Goal: Task Accomplishment & Management: Manage account settings

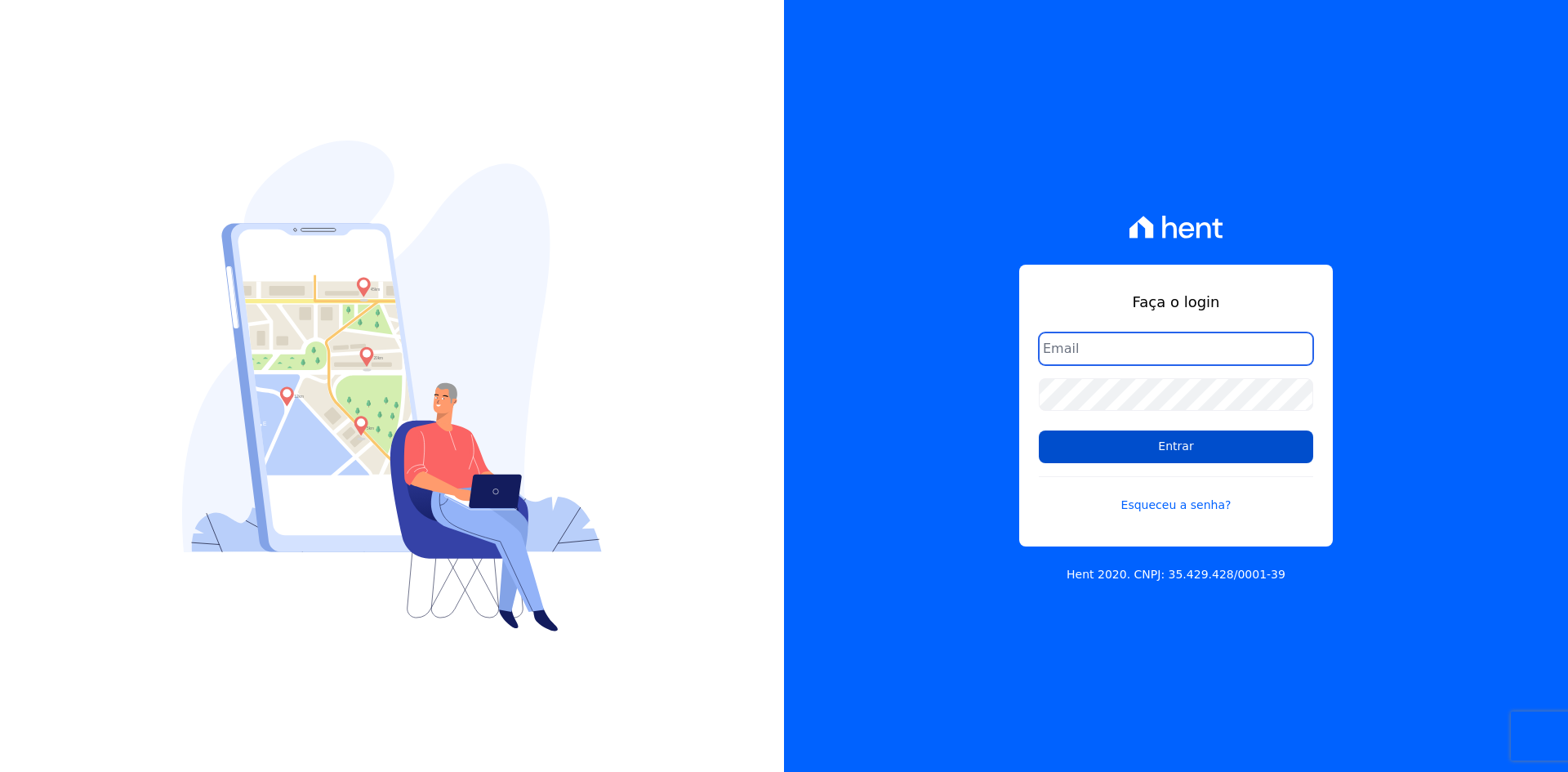
type input "[EMAIL_ADDRESS][DOMAIN_NAME]"
click at [1050, 452] on input "Entrar" at bounding box center [1176, 447] width 274 height 33
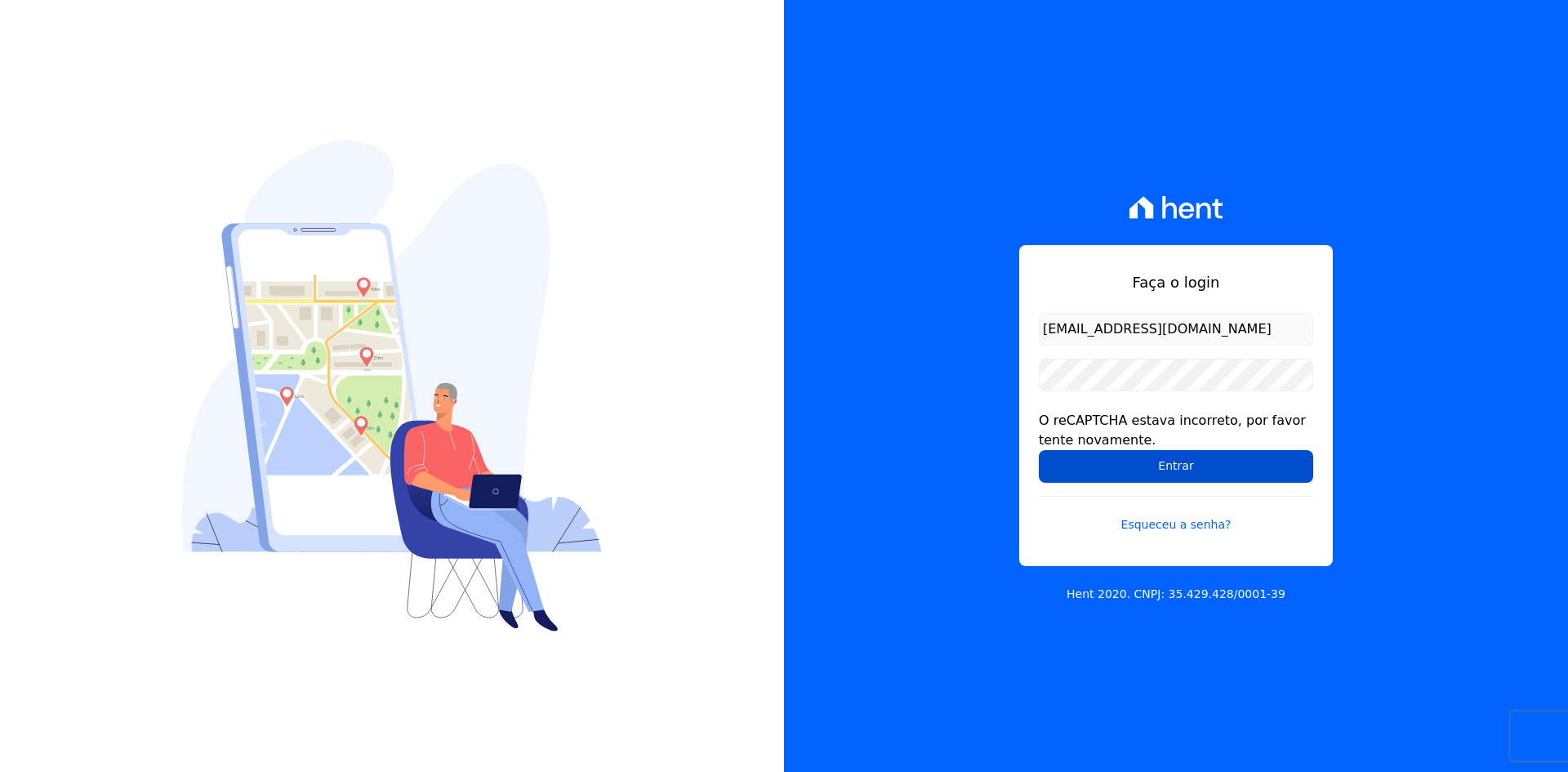
click at [1078, 463] on input "Entrar" at bounding box center [1176, 466] width 274 height 33
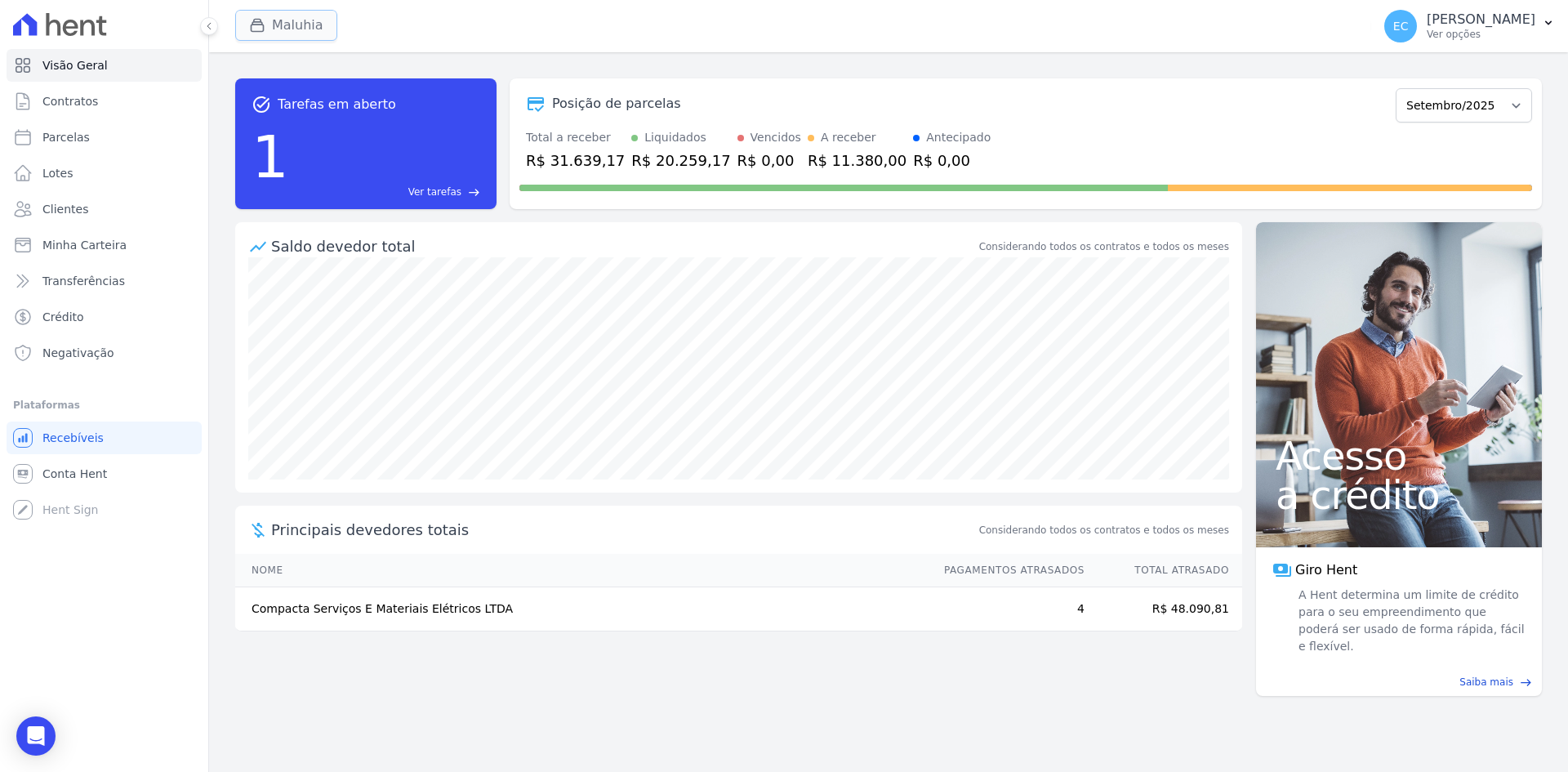
click at [269, 31] on div "button" at bounding box center [261, 25] width 23 height 16
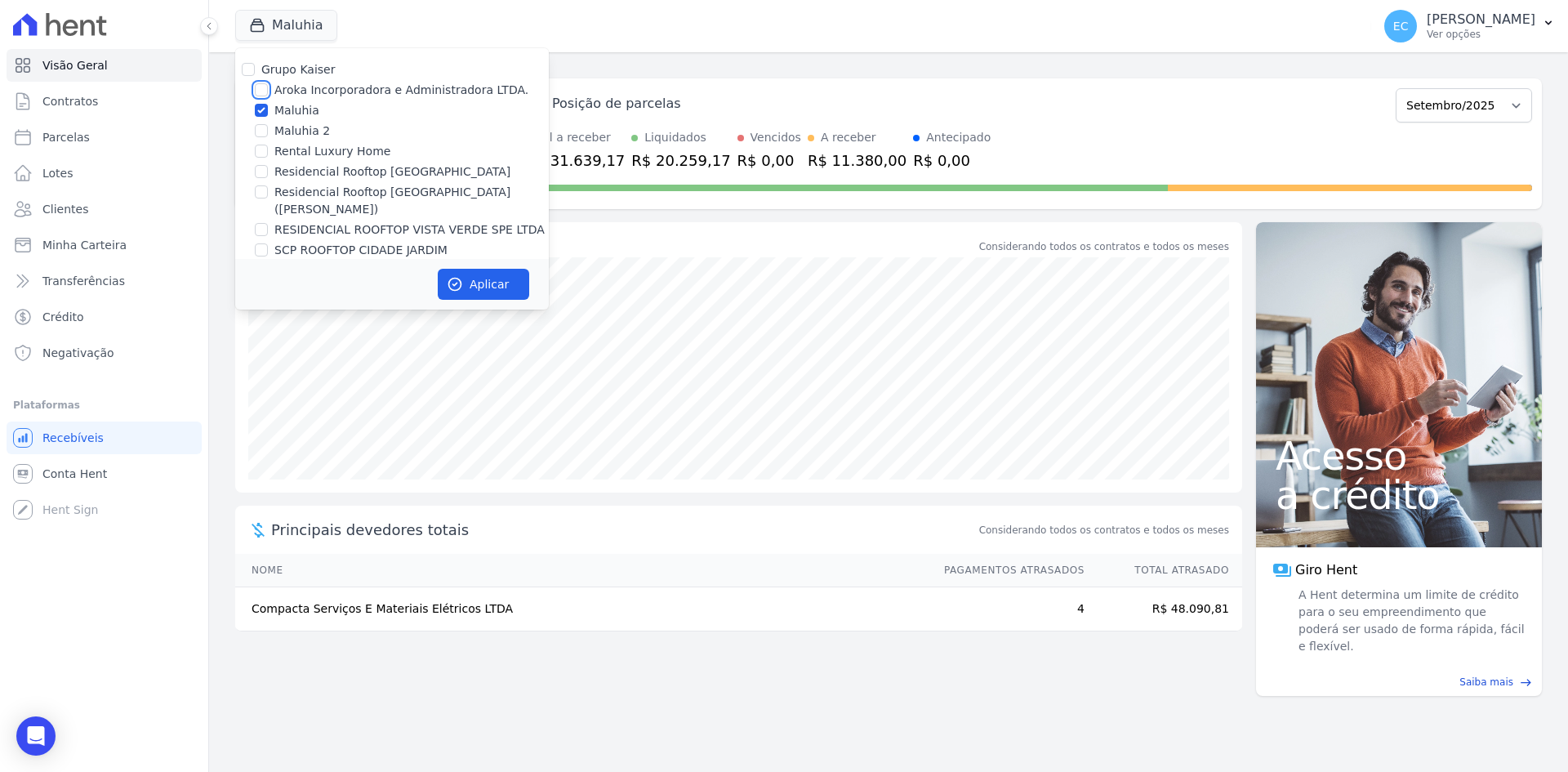
click at [255, 89] on input "Aroka Incorporadora e Administradora LTDA." at bounding box center [262, 90] width 13 height 13
checkbox input "true"
click at [258, 105] on input "Maluhia" at bounding box center [262, 110] width 13 height 13
checkbox input "false"
click at [471, 283] on button "Aplicar" at bounding box center [482, 284] width 91 height 31
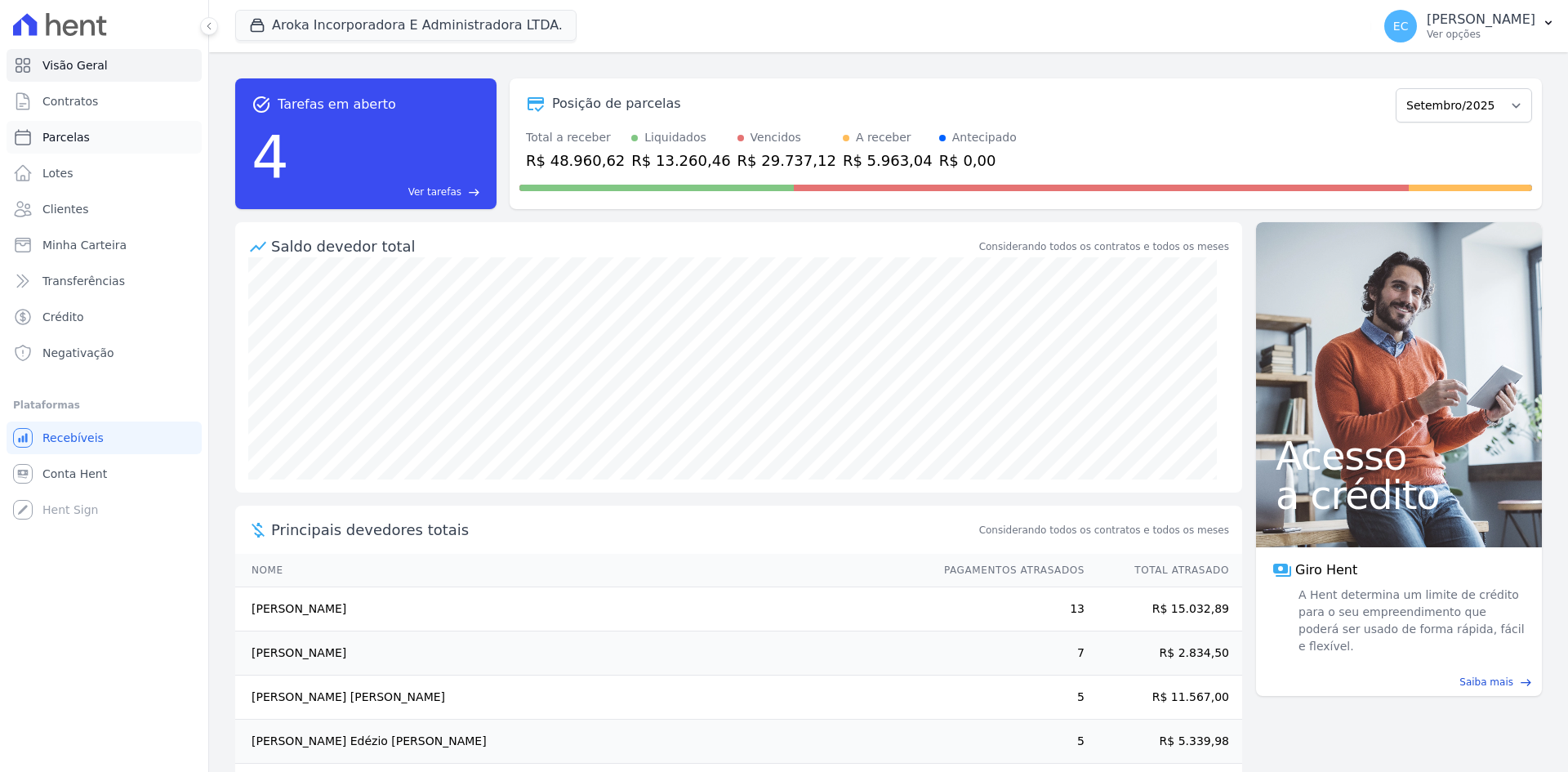
click at [90, 139] on link "Parcelas" at bounding box center [104, 137] width 195 height 33
select select
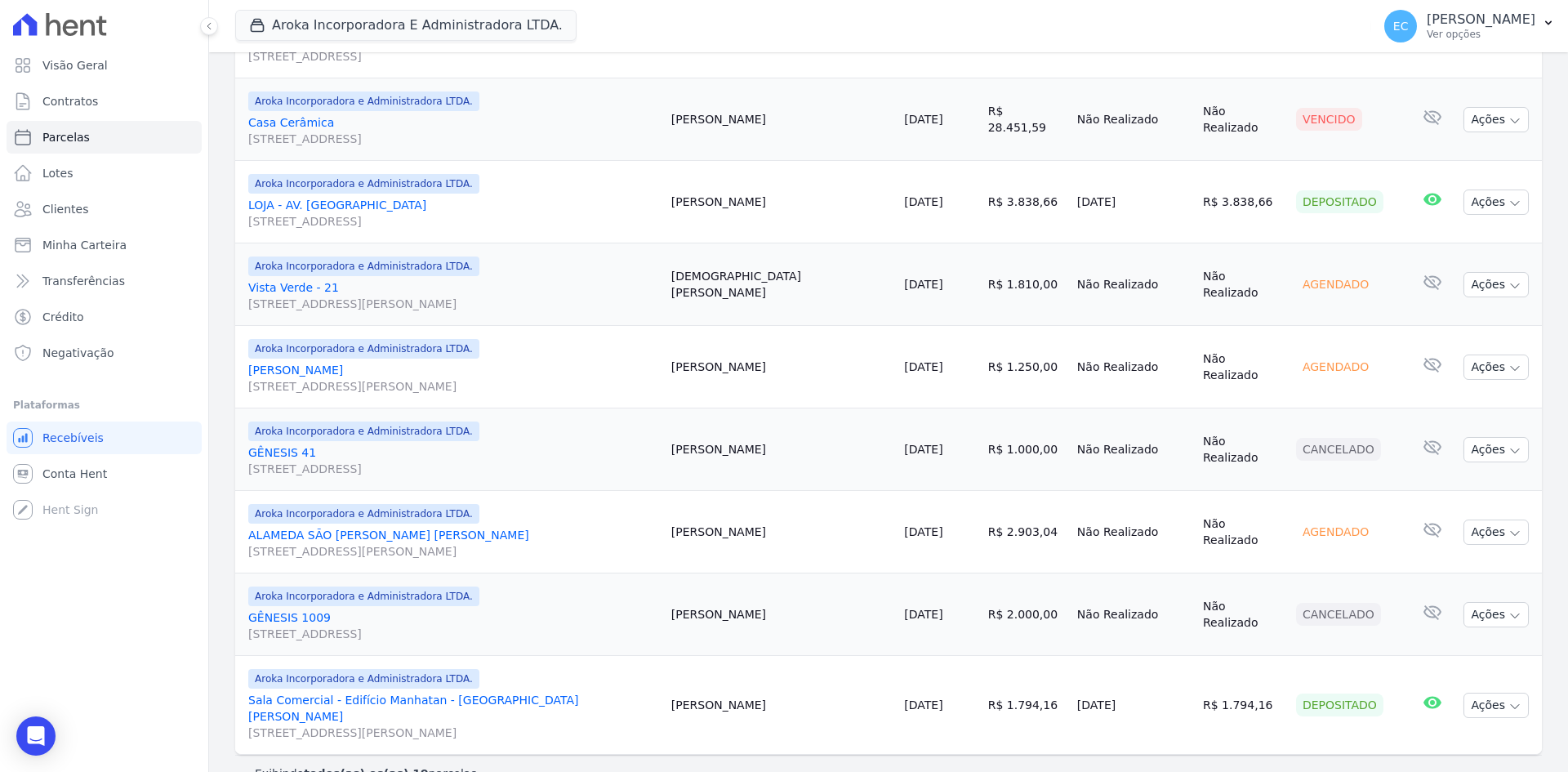
scroll to position [1331, 0]
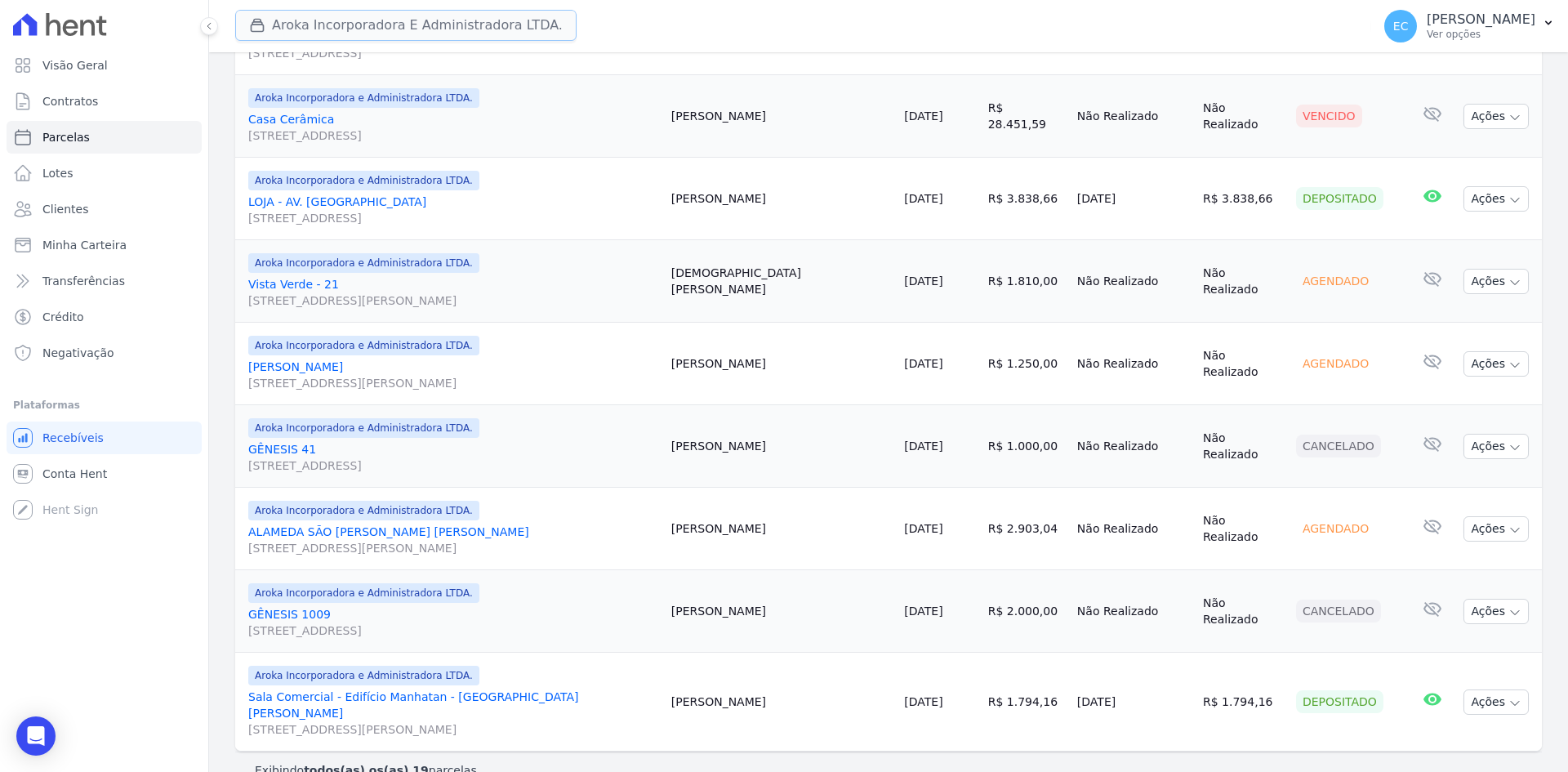
click at [254, 25] on icon "button" at bounding box center [257, 25] width 12 height 12
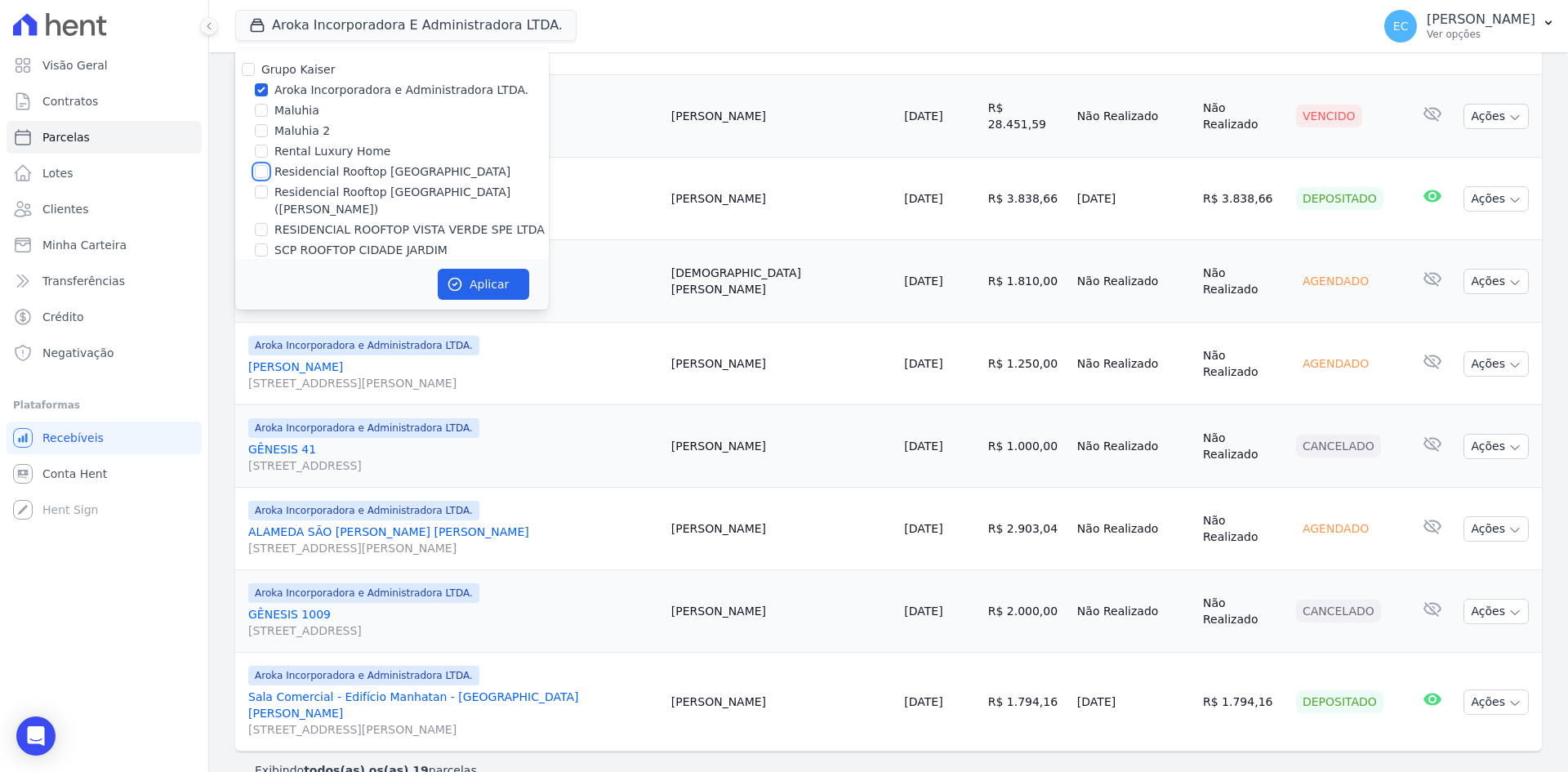
click at [265, 173] on input "Residencial Rooftop [GEOGRAPHIC_DATA]" at bounding box center [262, 172] width 13 height 13
checkbox input "true"
click at [260, 90] on input "Aroka Incorporadora e Administradora LTDA." at bounding box center [262, 90] width 13 height 13
checkbox input "false"
click at [500, 275] on button "Aplicar" at bounding box center [482, 284] width 91 height 31
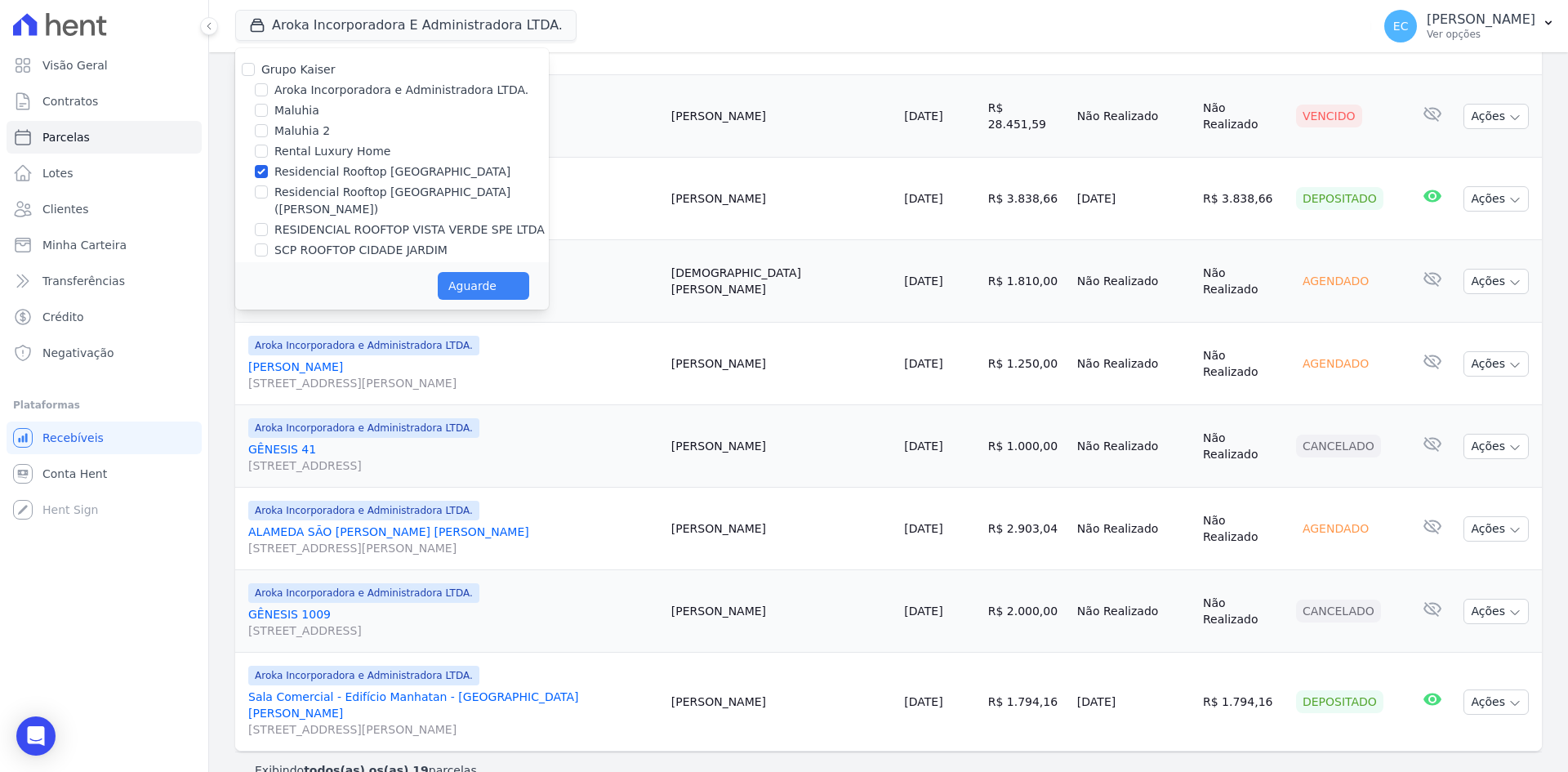
select select
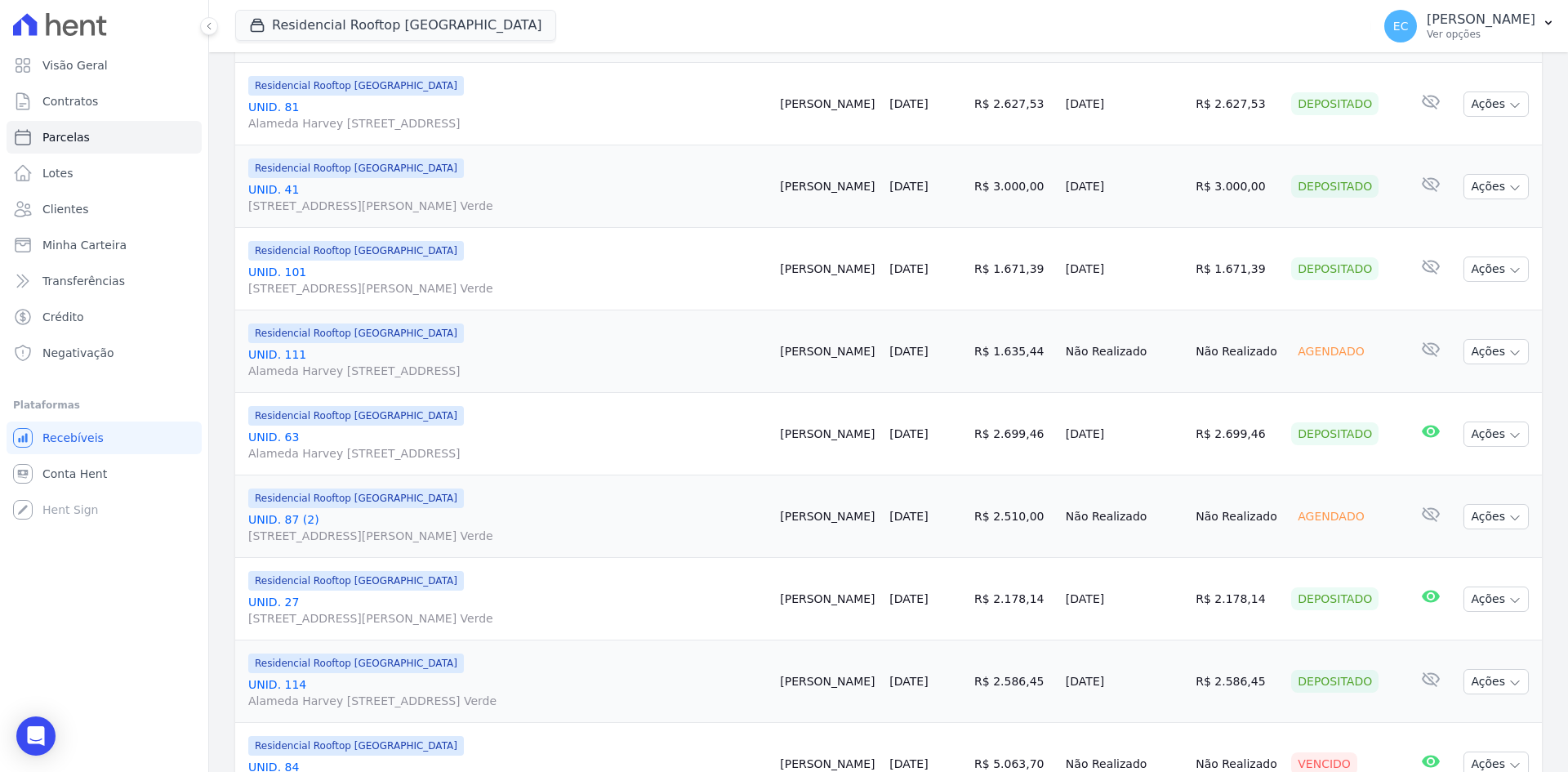
scroll to position [1415, 0]
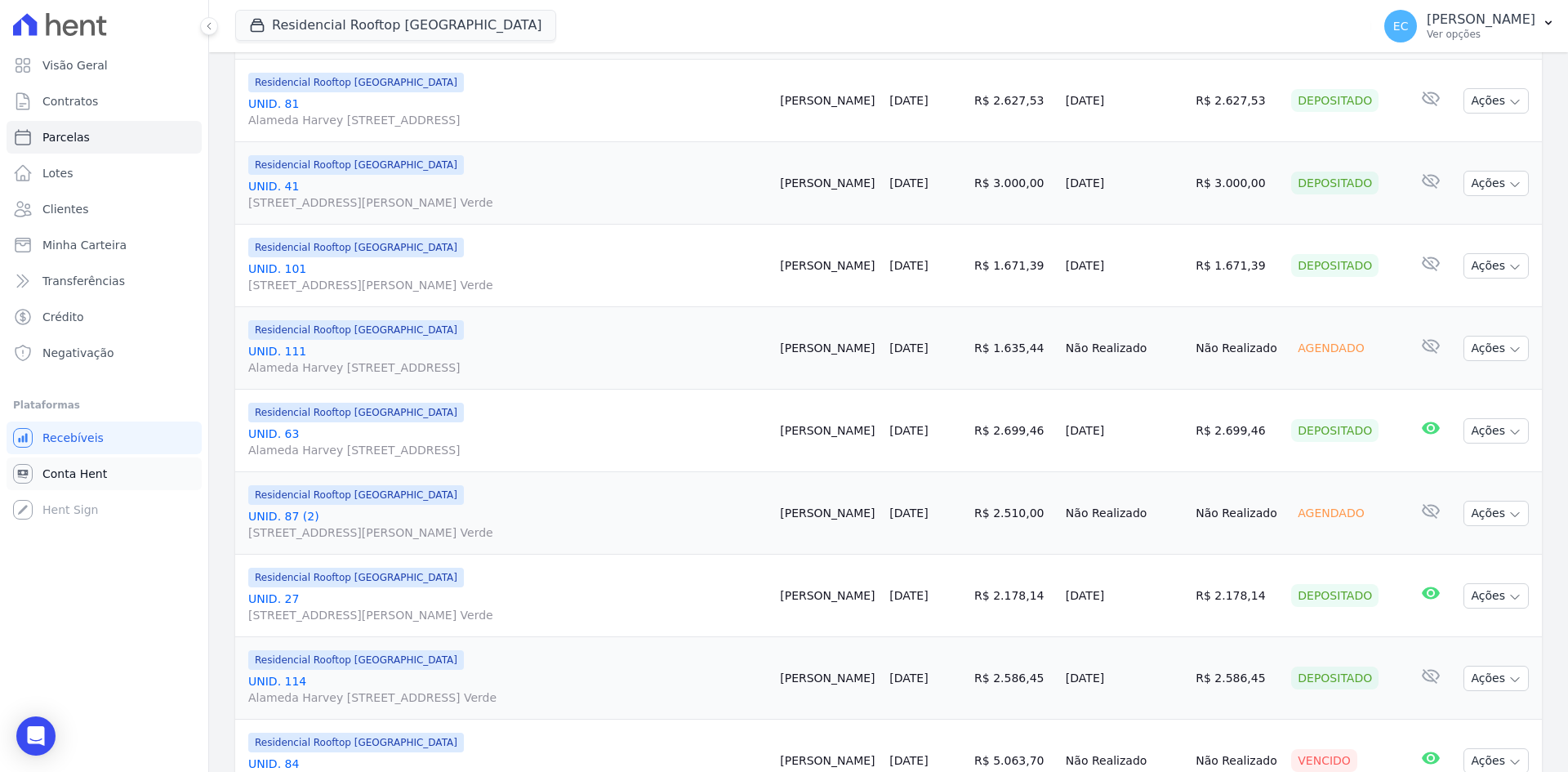
click at [103, 461] on link "Conta Hent" at bounding box center [104, 474] width 195 height 33
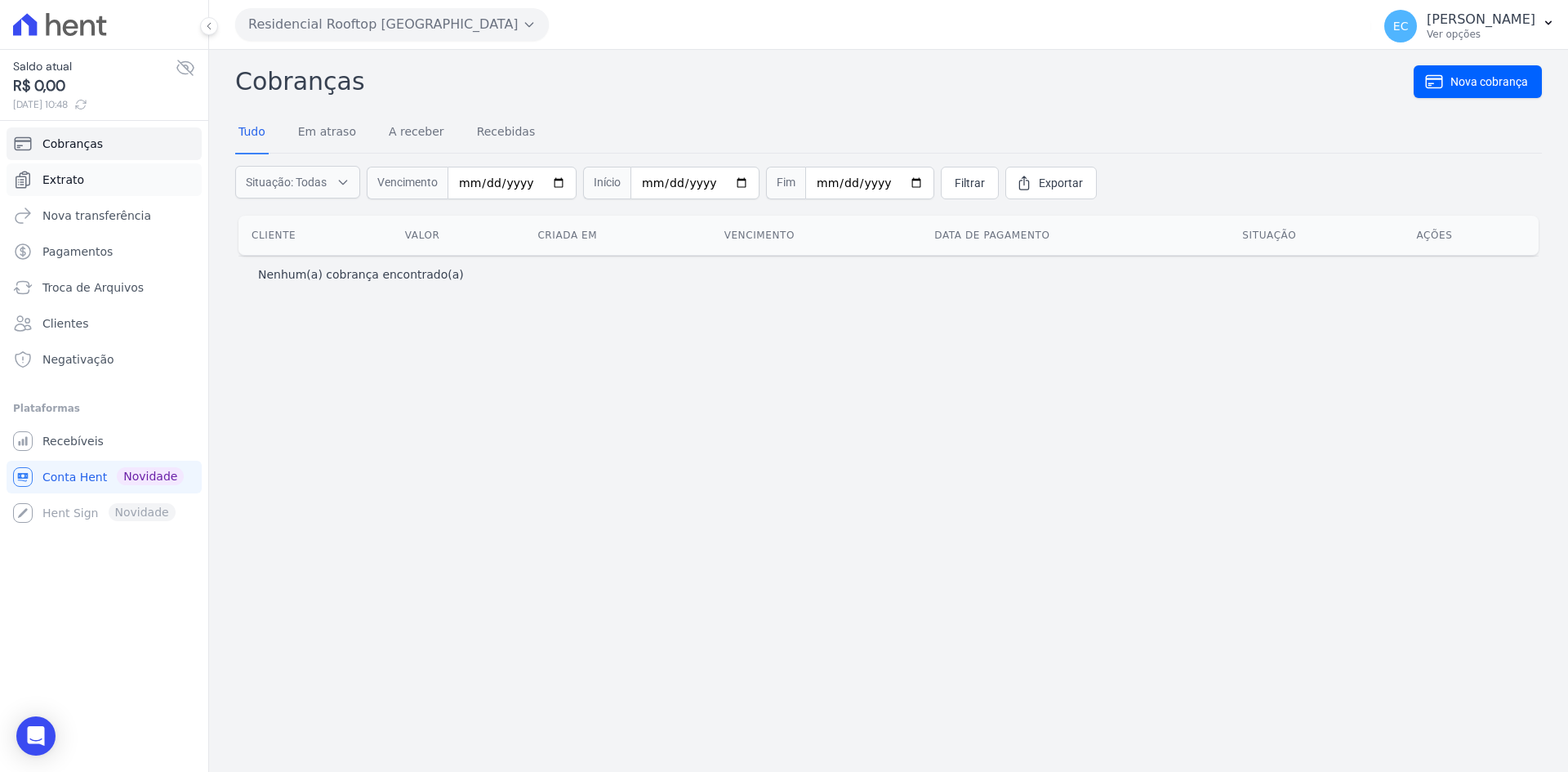
click at [31, 176] on icon "Sidebar" at bounding box center [23, 179] width 13 height 16
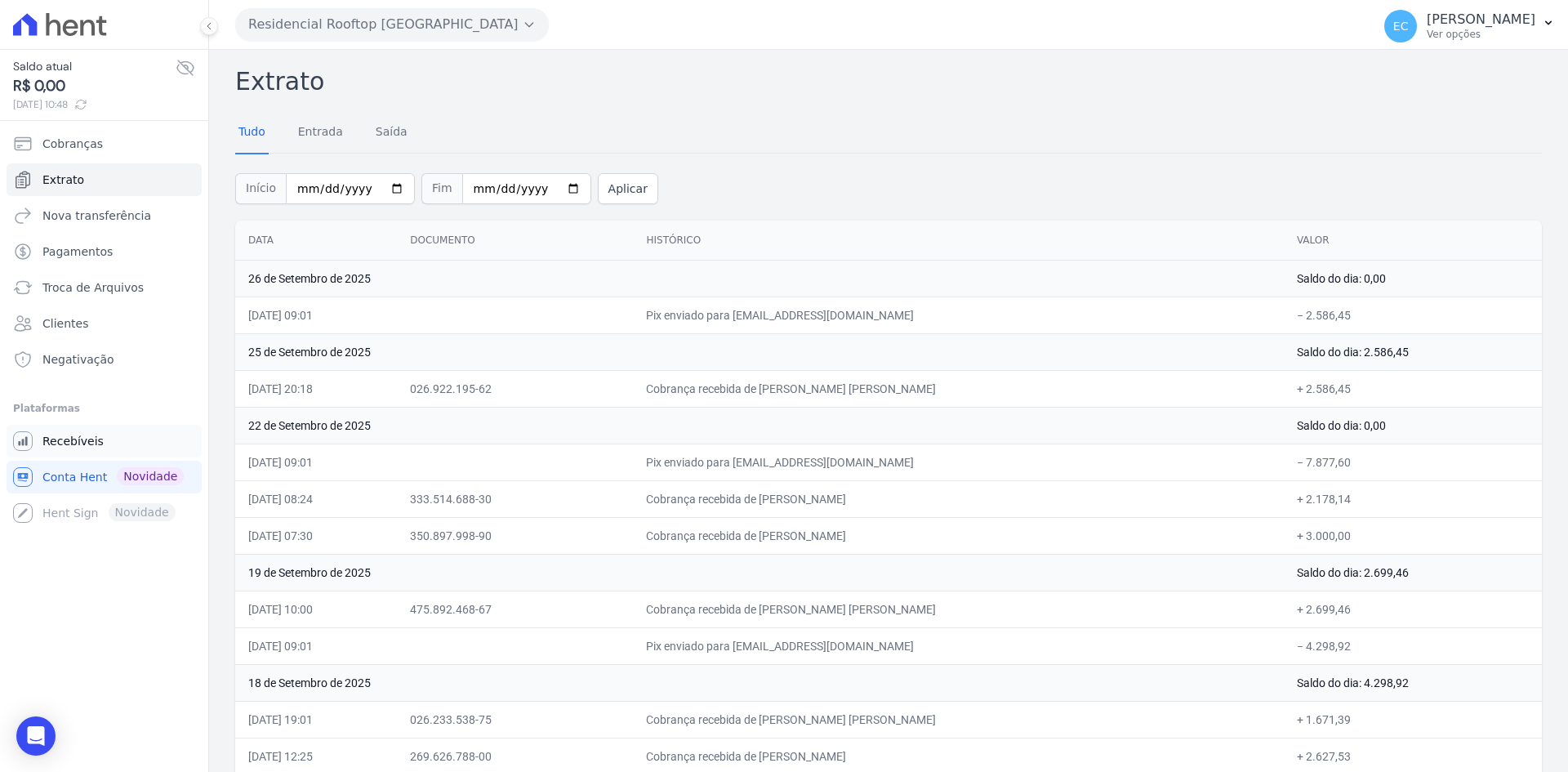
click at [115, 451] on link "Recebíveis" at bounding box center [104, 441] width 195 height 33
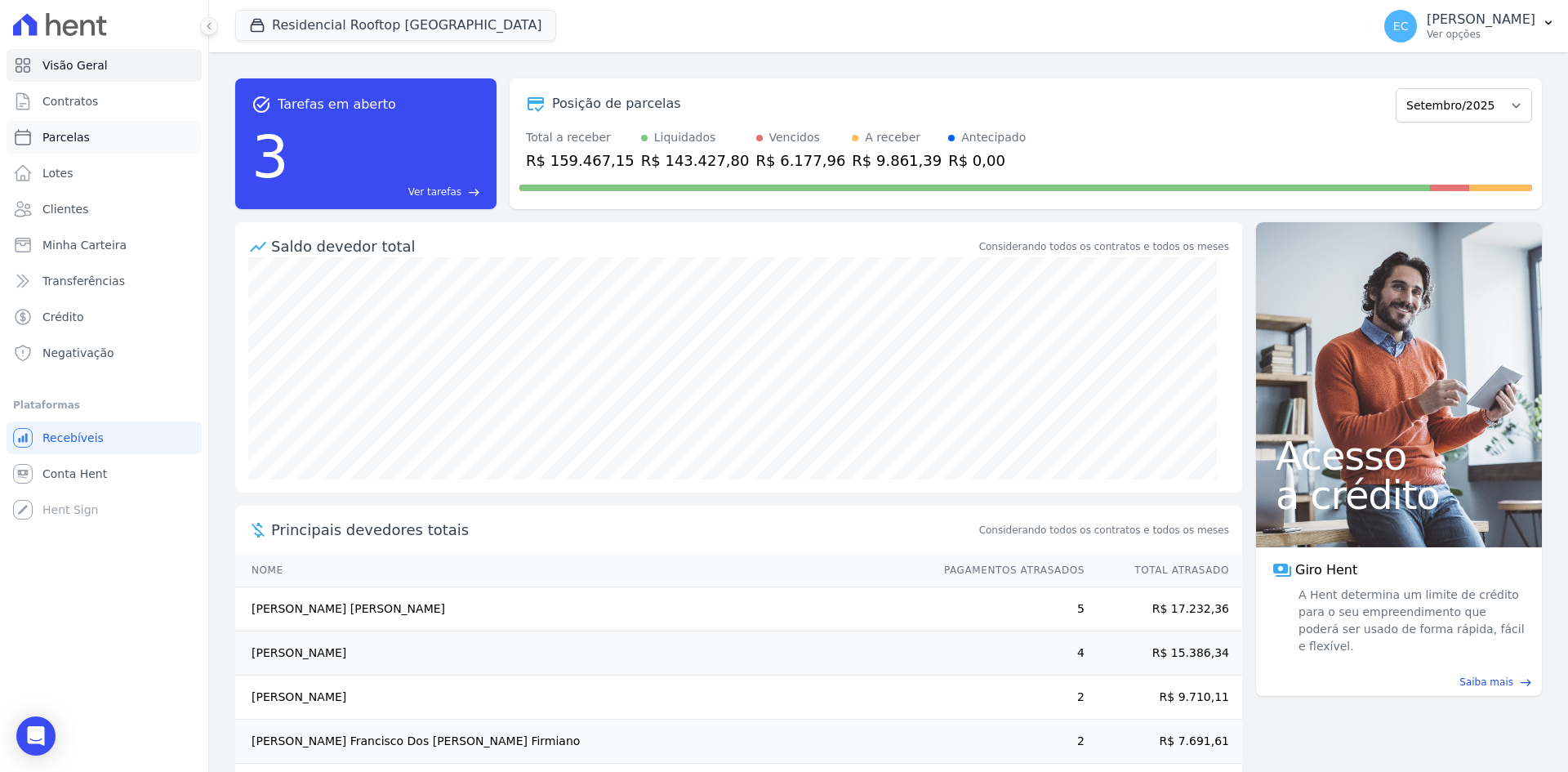
click at [102, 143] on link "Parcelas" at bounding box center [104, 137] width 195 height 33
select select
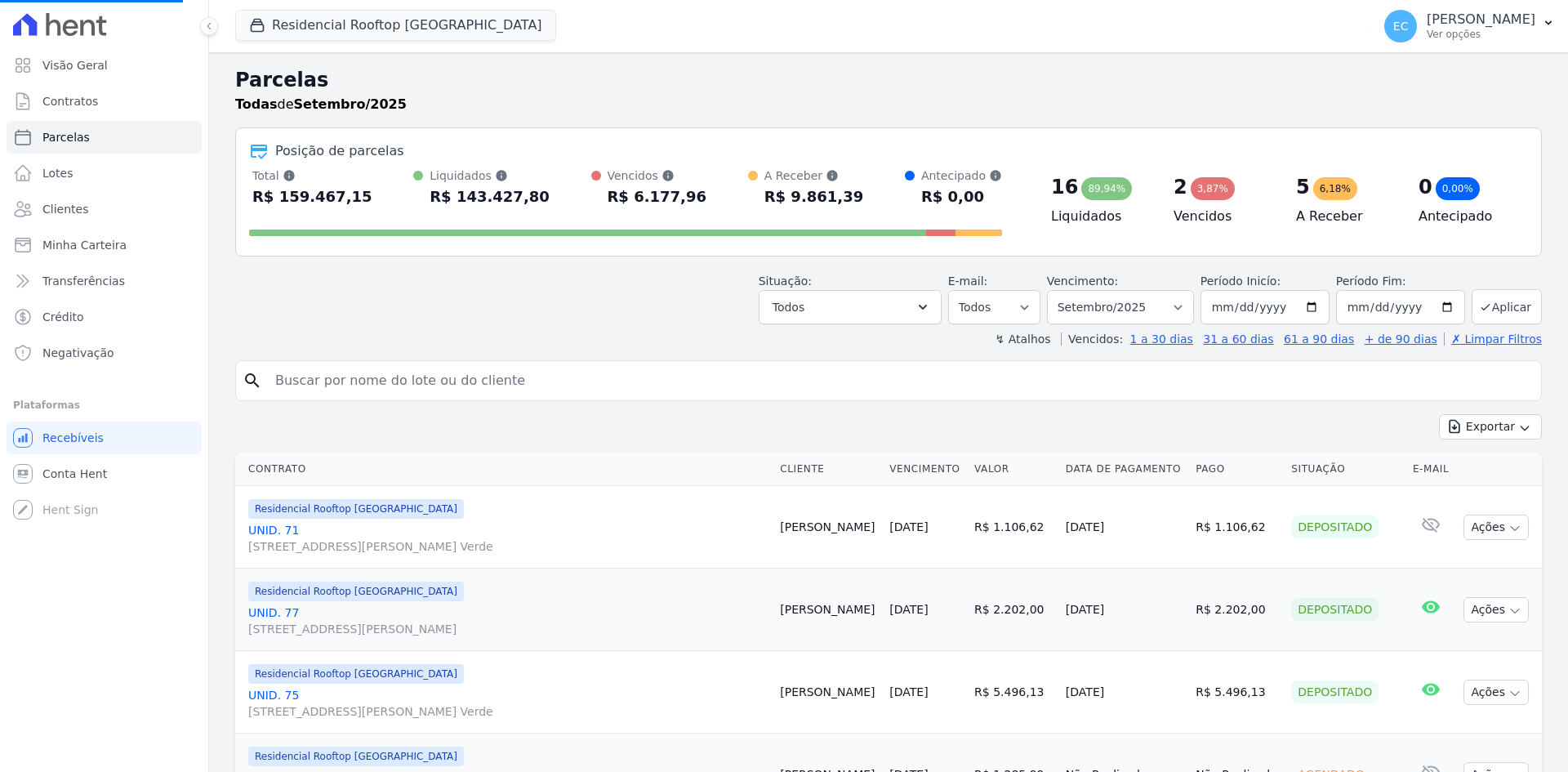
select select
click at [258, 30] on icon "button" at bounding box center [257, 25] width 16 height 16
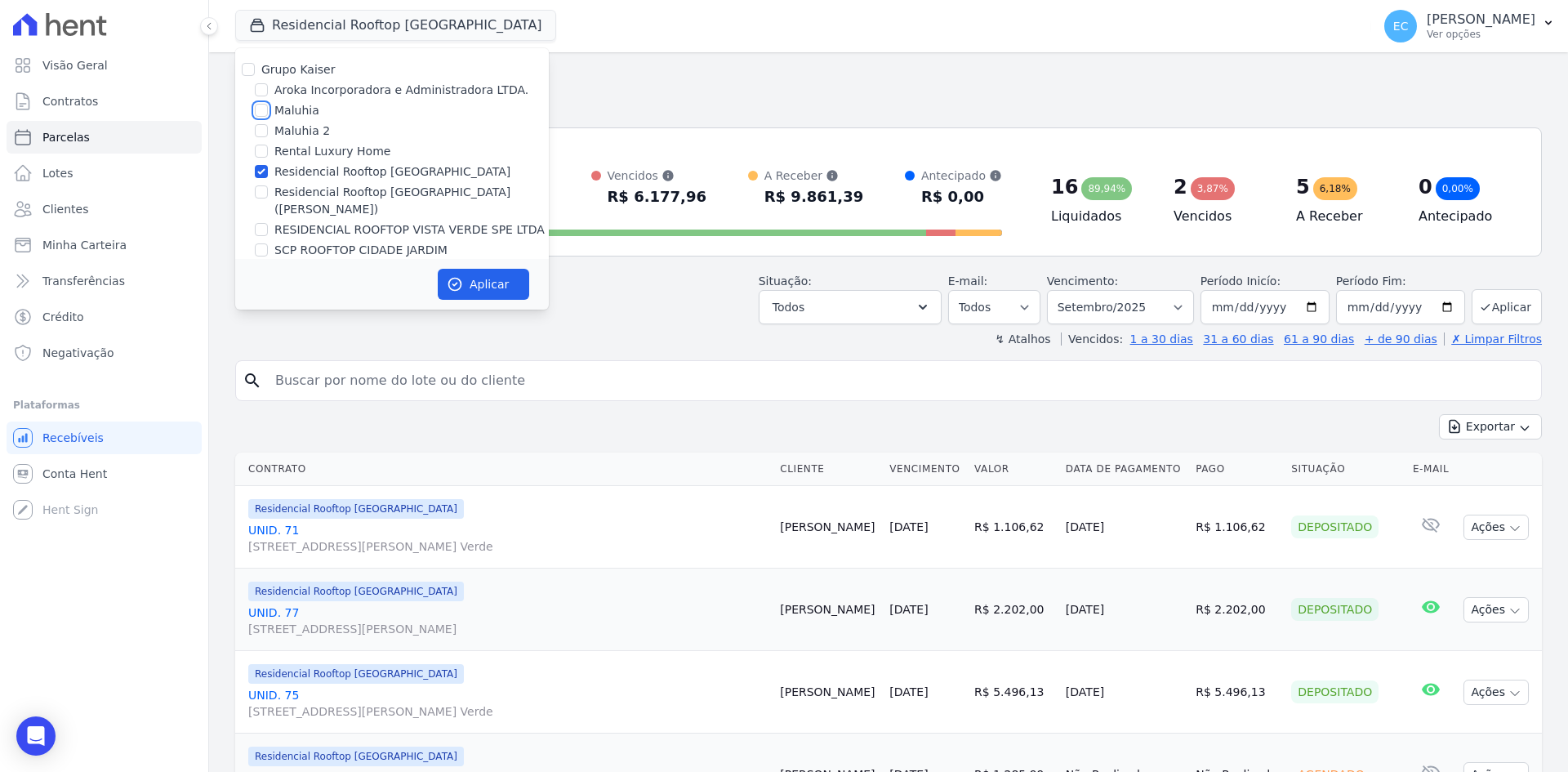
click at [263, 107] on input "Maluhia" at bounding box center [262, 110] width 13 height 13
checkbox input "true"
click at [259, 163] on div at bounding box center [262, 171] width 13 height 16
click at [263, 173] on input "Residencial Rooftop [GEOGRAPHIC_DATA]" at bounding box center [262, 172] width 13 height 13
checkbox input "false"
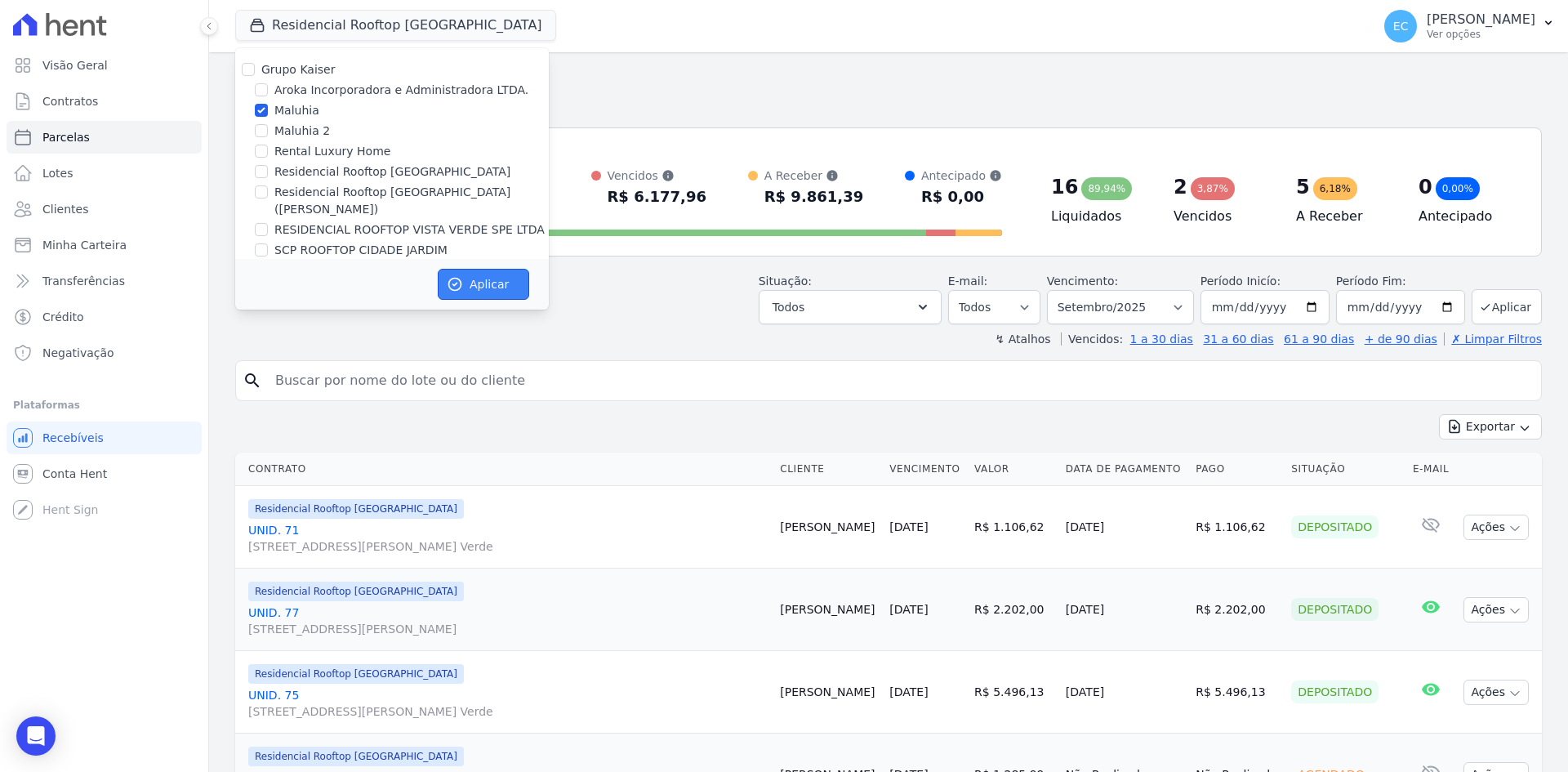
click at [474, 282] on button "Aplicar" at bounding box center [482, 284] width 91 height 31
select select
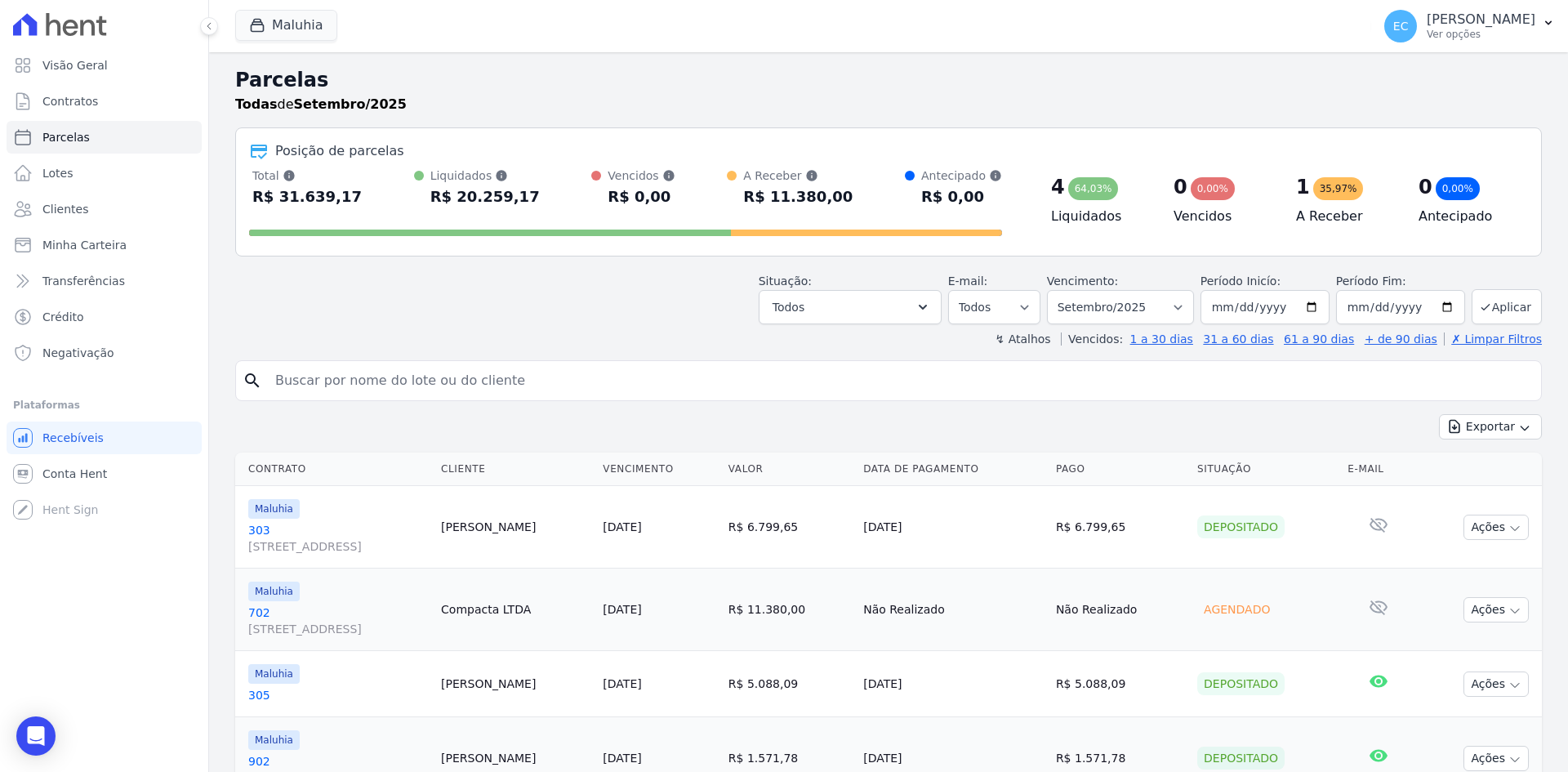
scroll to position [82, 0]
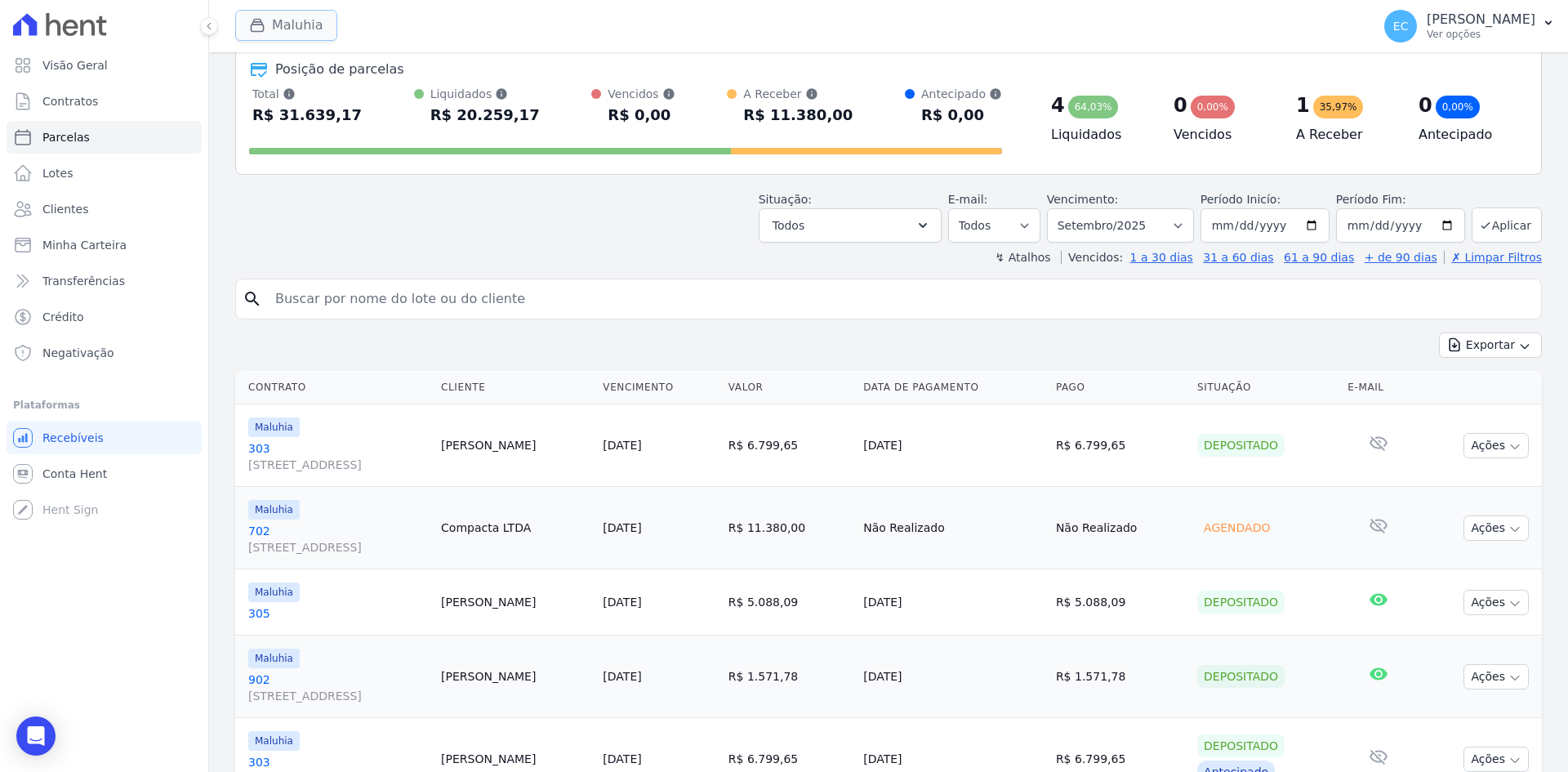
click at [261, 30] on icon "button" at bounding box center [257, 25] width 16 height 16
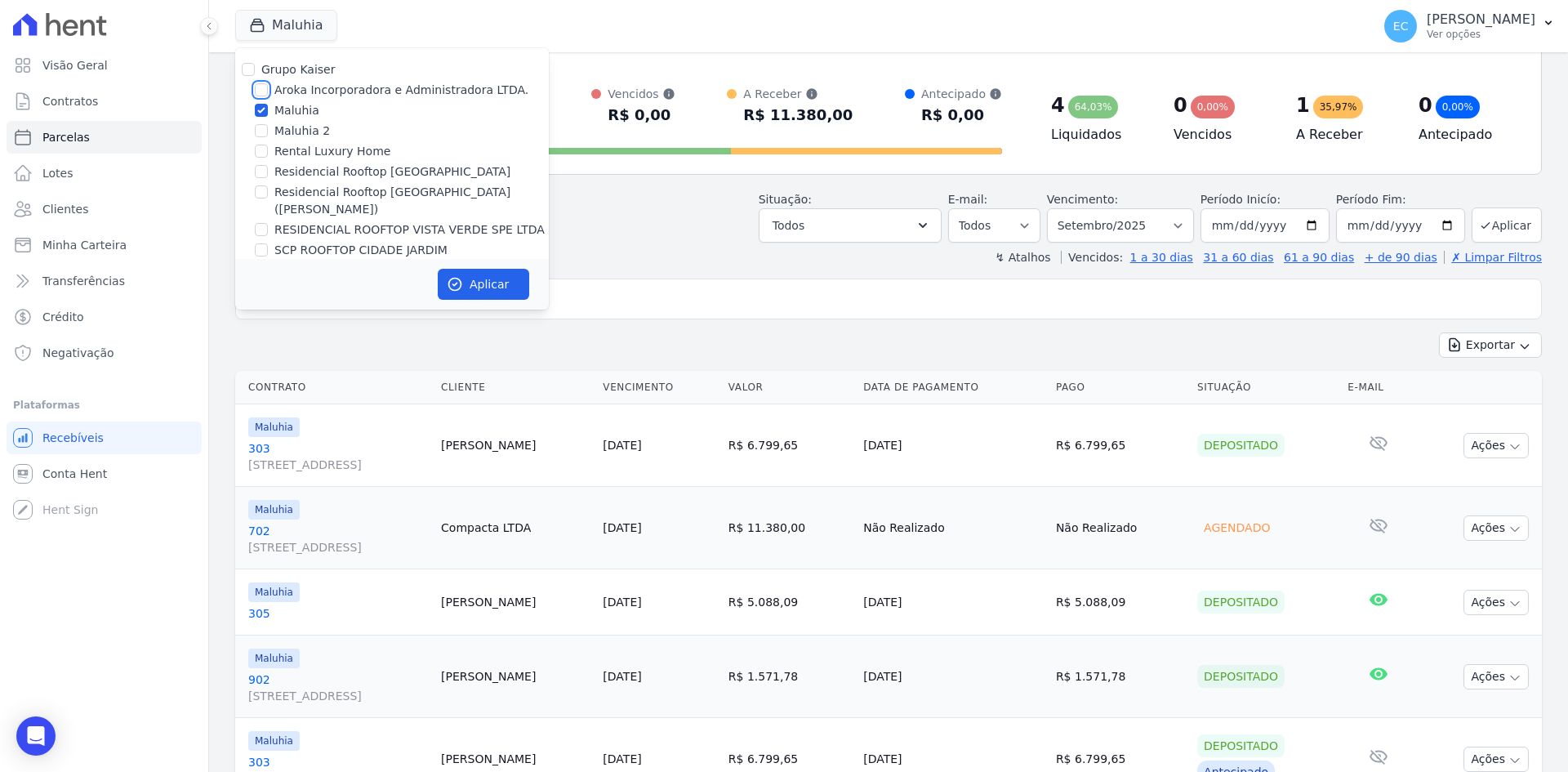
click at [261, 90] on input "Aroka Incorporadora e Administradora LTDA." at bounding box center [262, 90] width 13 height 13
checkbox input "true"
click at [261, 105] on input "Maluhia" at bounding box center [262, 110] width 13 height 13
checkbox input "false"
click at [508, 283] on button "Aplicar" at bounding box center [482, 284] width 91 height 31
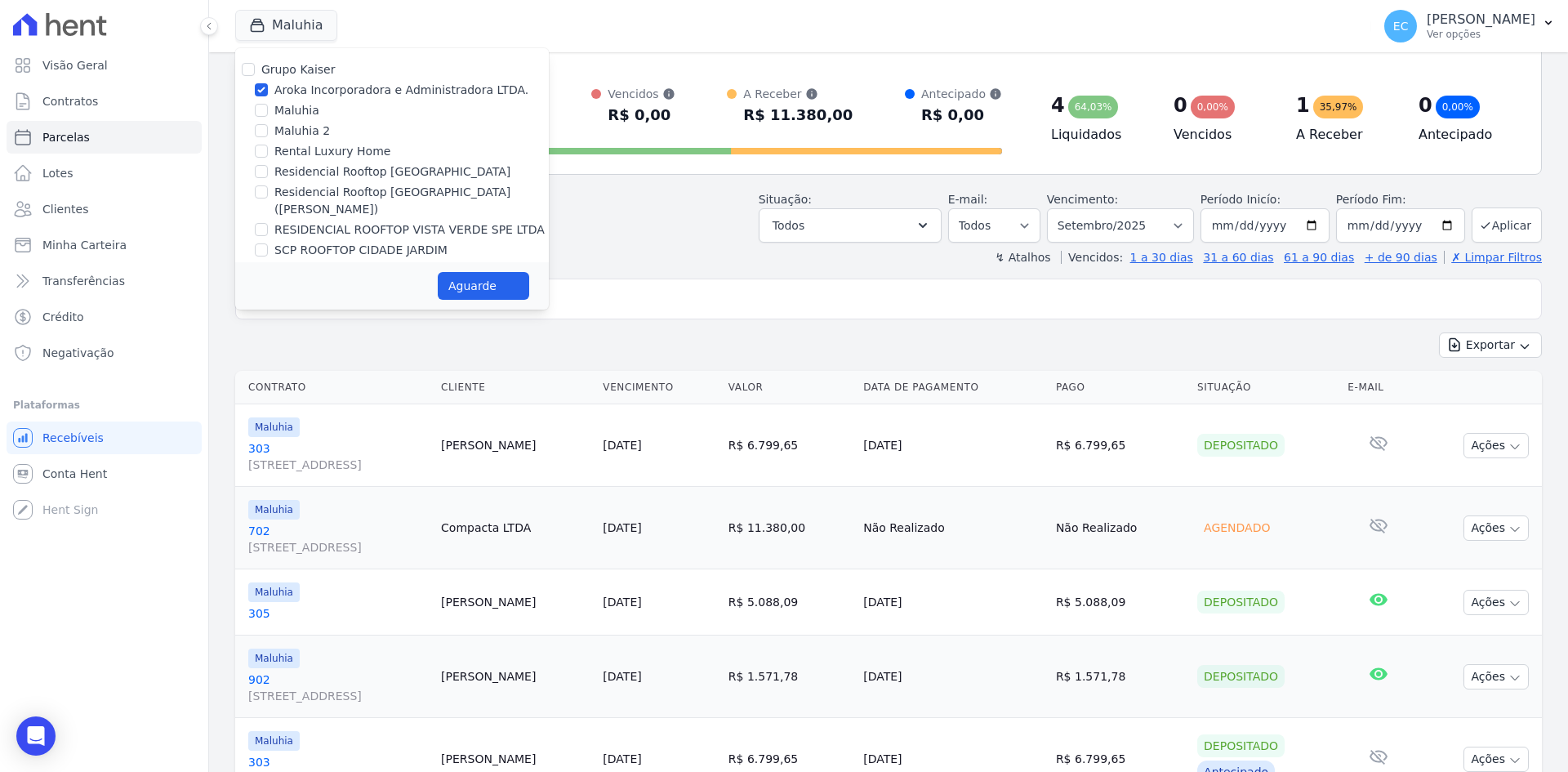
select select
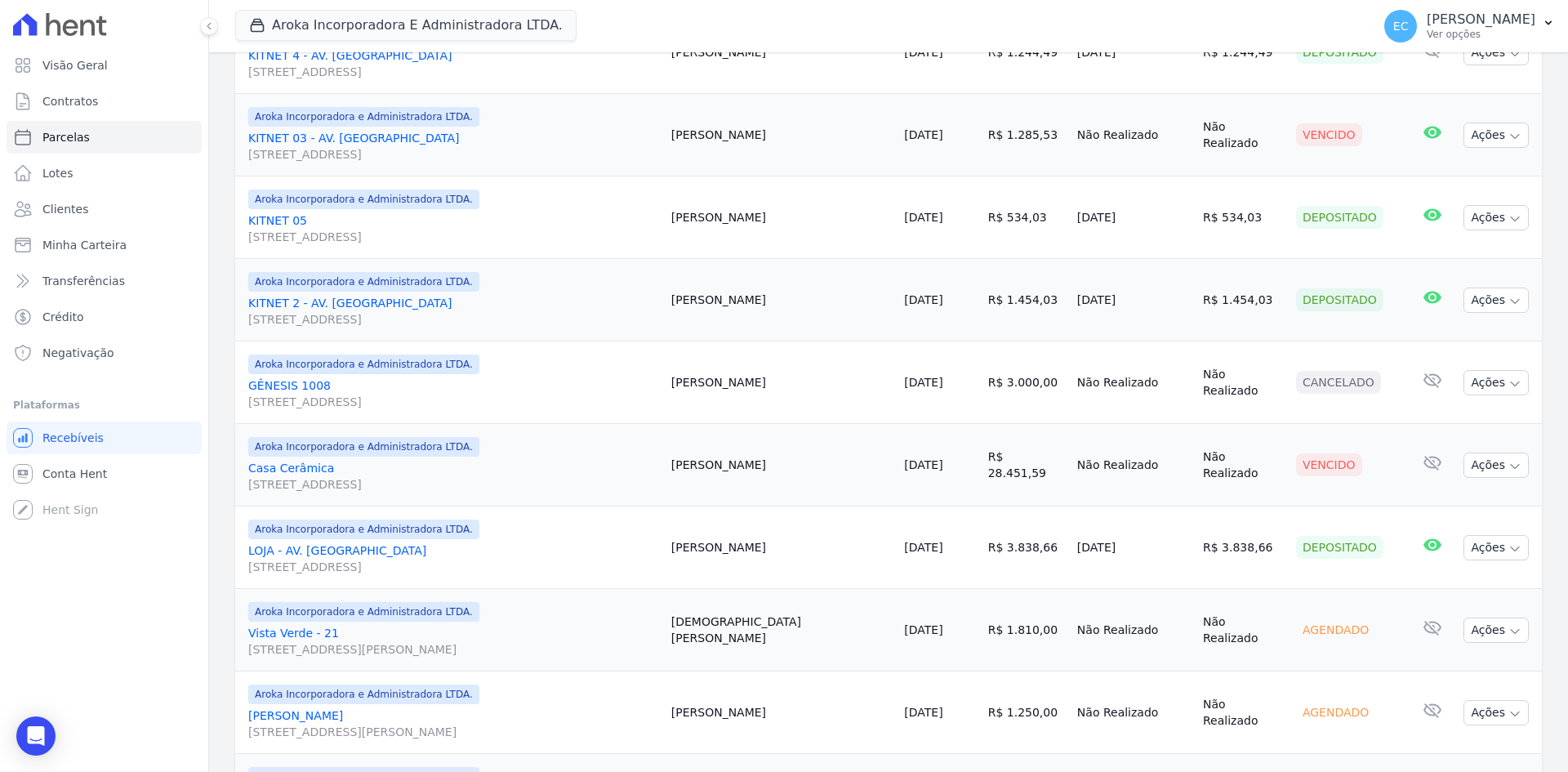
scroll to position [841, 0]
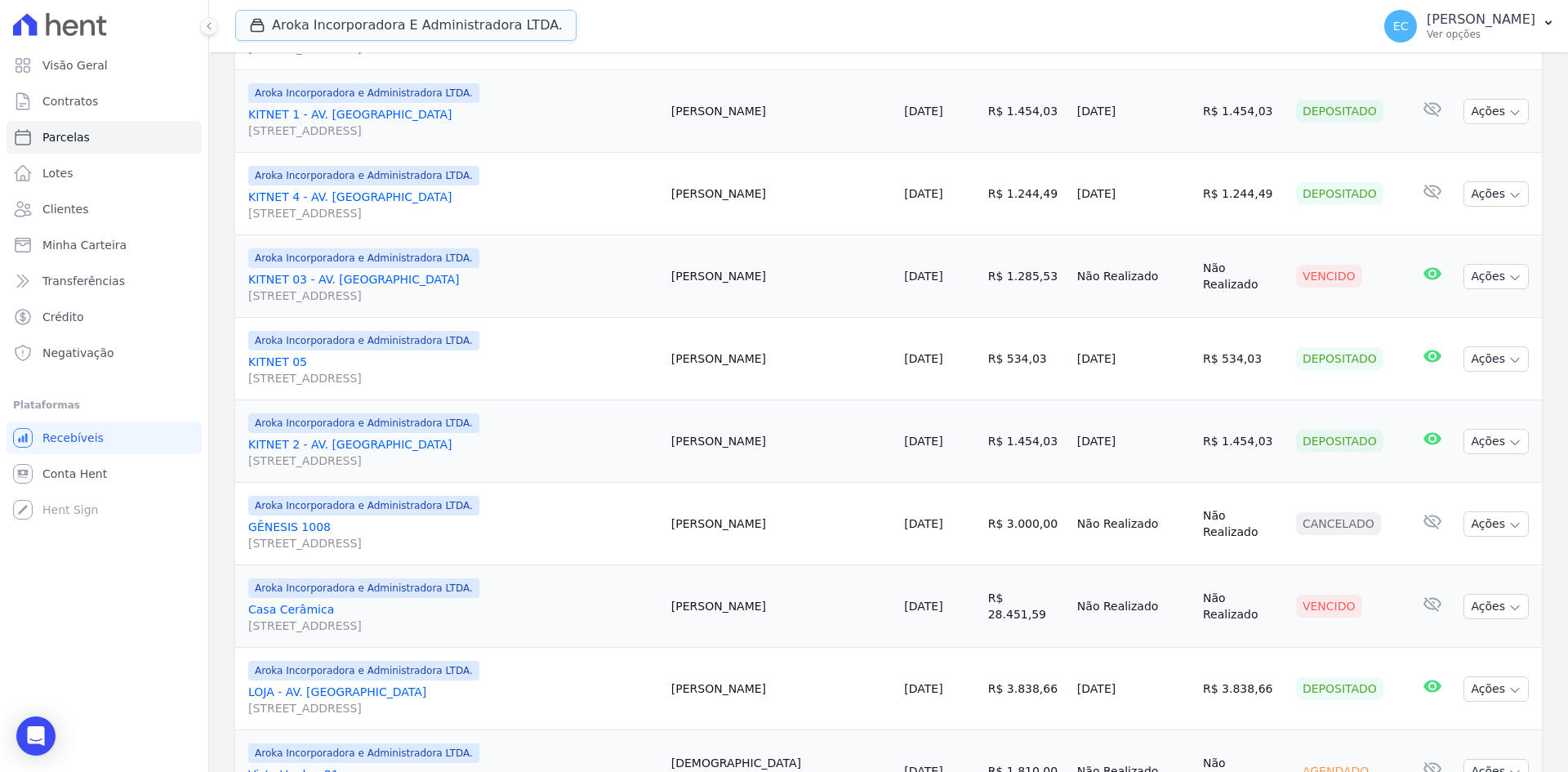
drag, startPoint x: 314, startPoint y: 24, endPoint x: 305, endPoint y: 41, distance: 19.2
click at [313, 24] on button "Aroka Incorporadora E Administradora LTDA." at bounding box center [406, 25] width 341 height 31
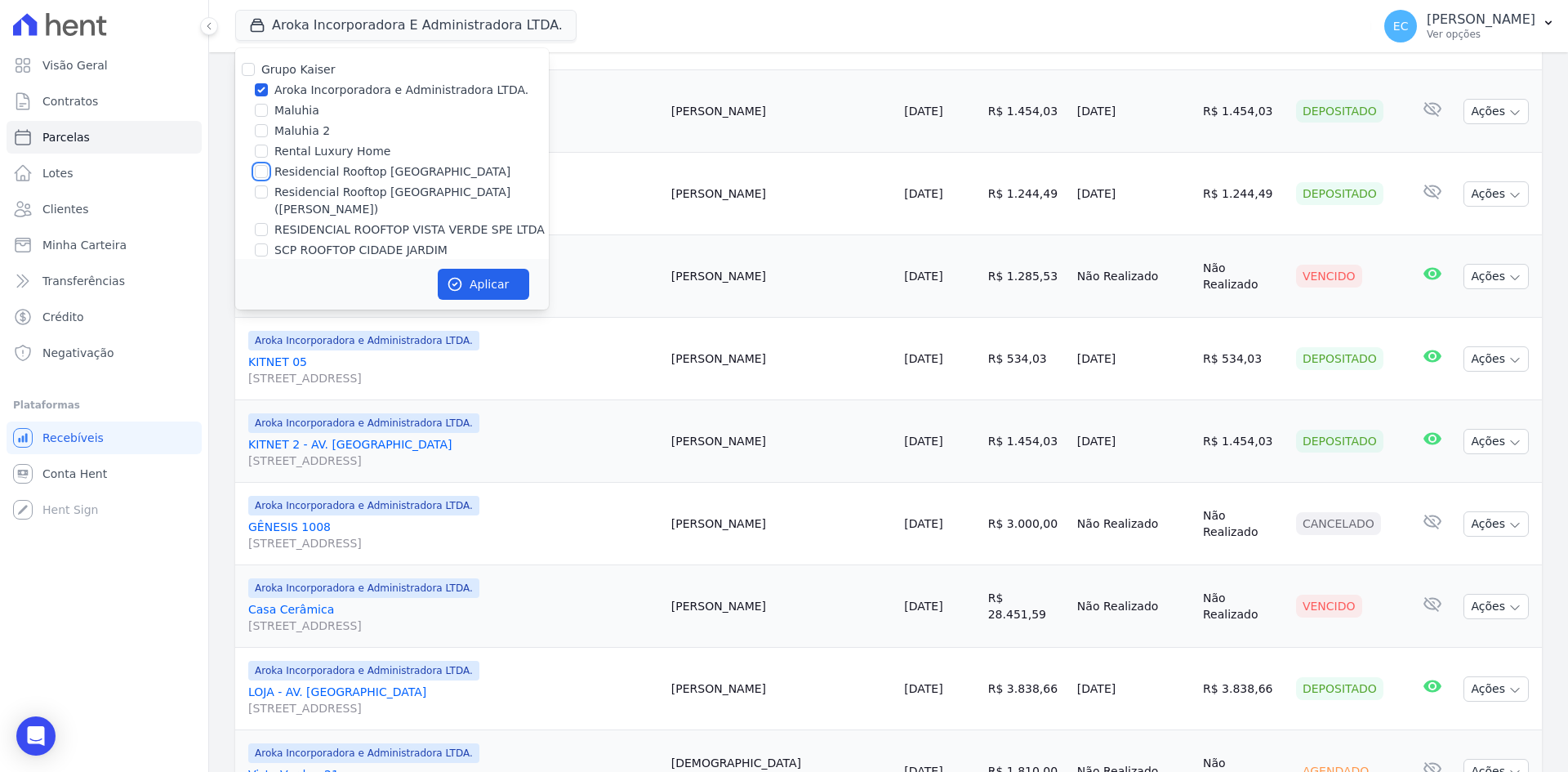
click at [261, 169] on input "Residencial Rooftop [GEOGRAPHIC_DATA]" at bounding box center [262, 172] width 13 height 13
checkbox input "true"
click at [255, 84] on input "Aroka Incorporadora e Administradora LTDA." at bounding box center [262, 90] width 13 height 13
checkbox input "false"
click at [475, 282] on button "Aplicar" at bounding box center [482, 284] width 91 height 31
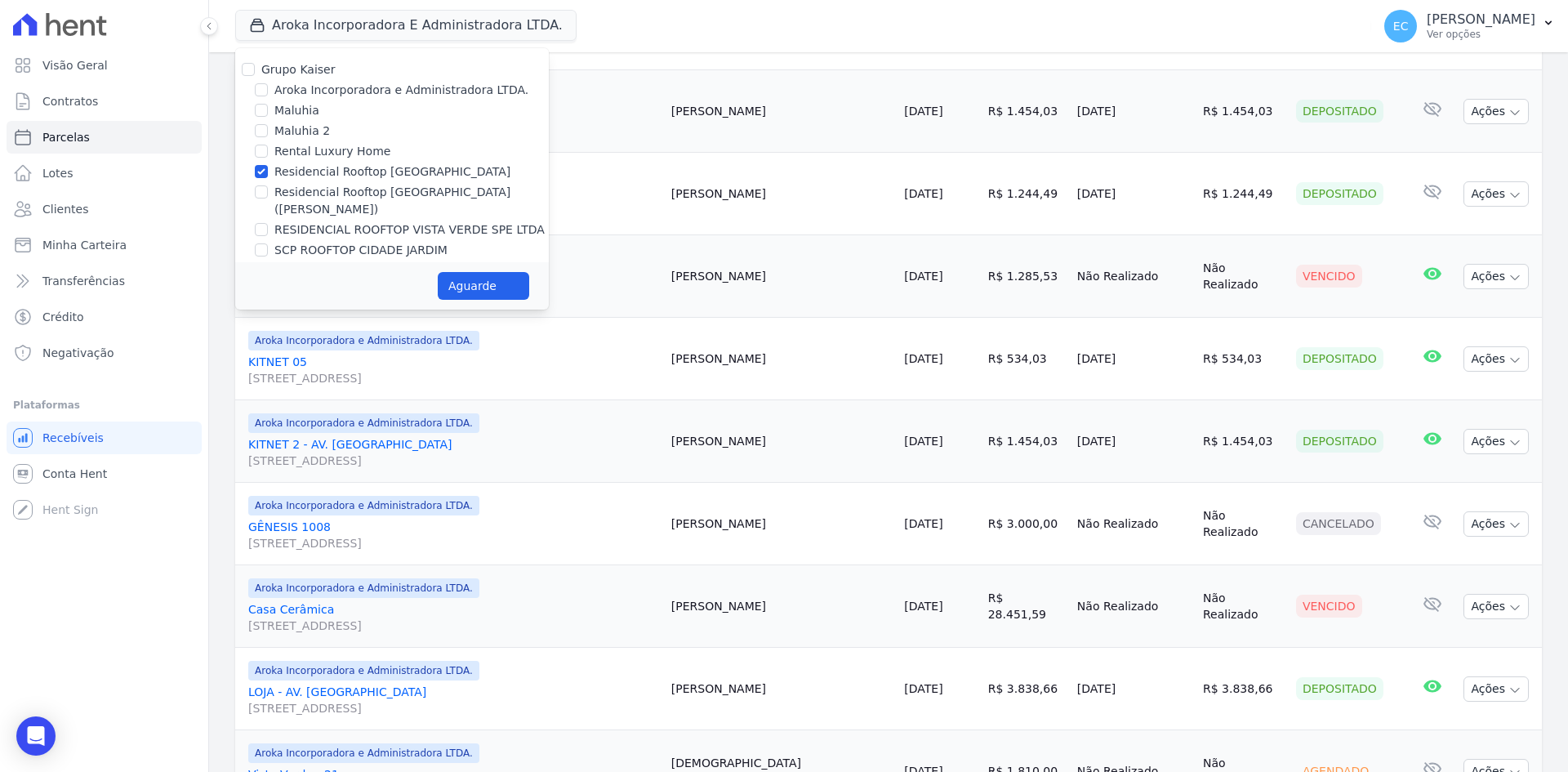
select select
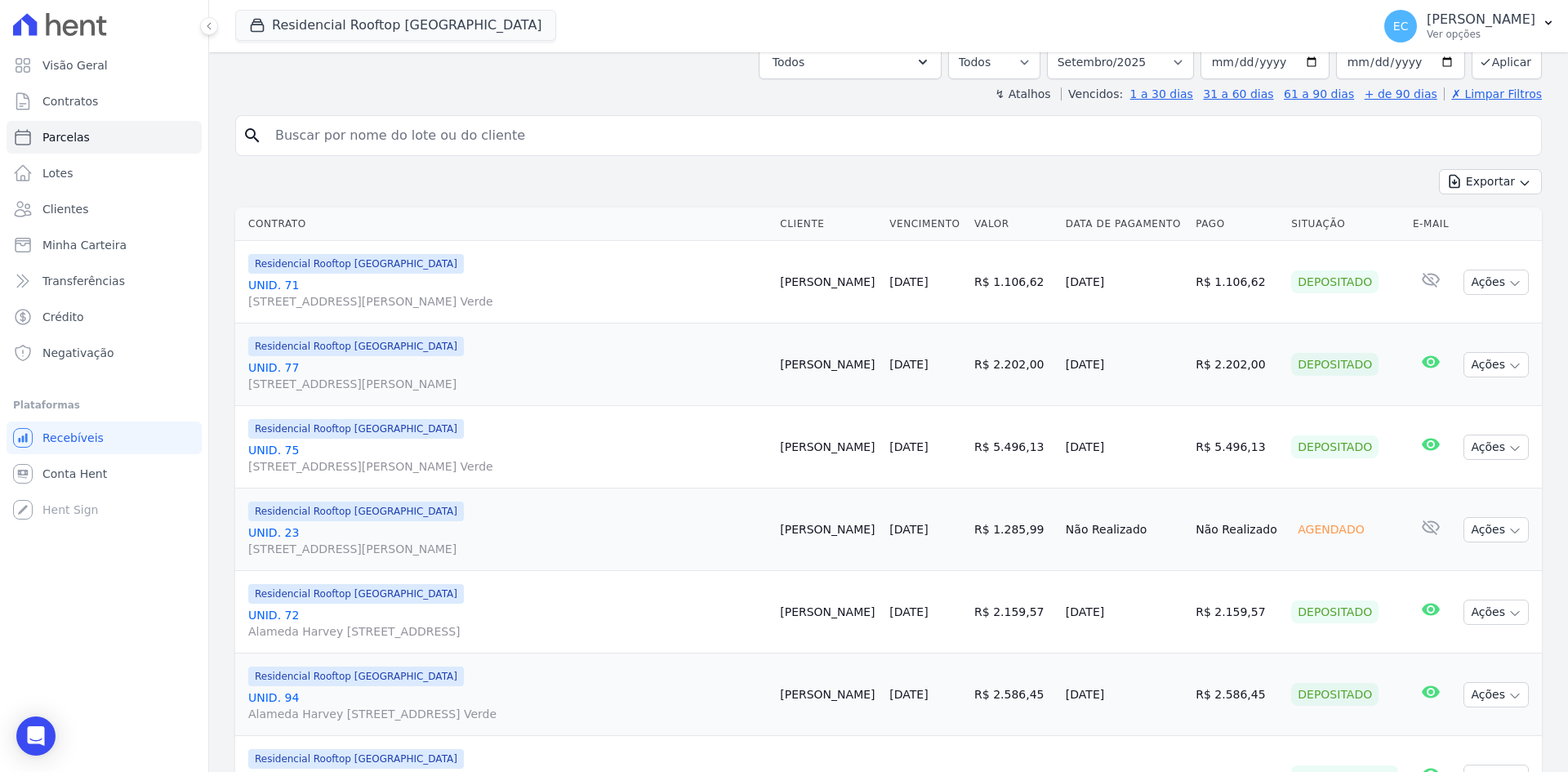
scroll to position [0, 0]
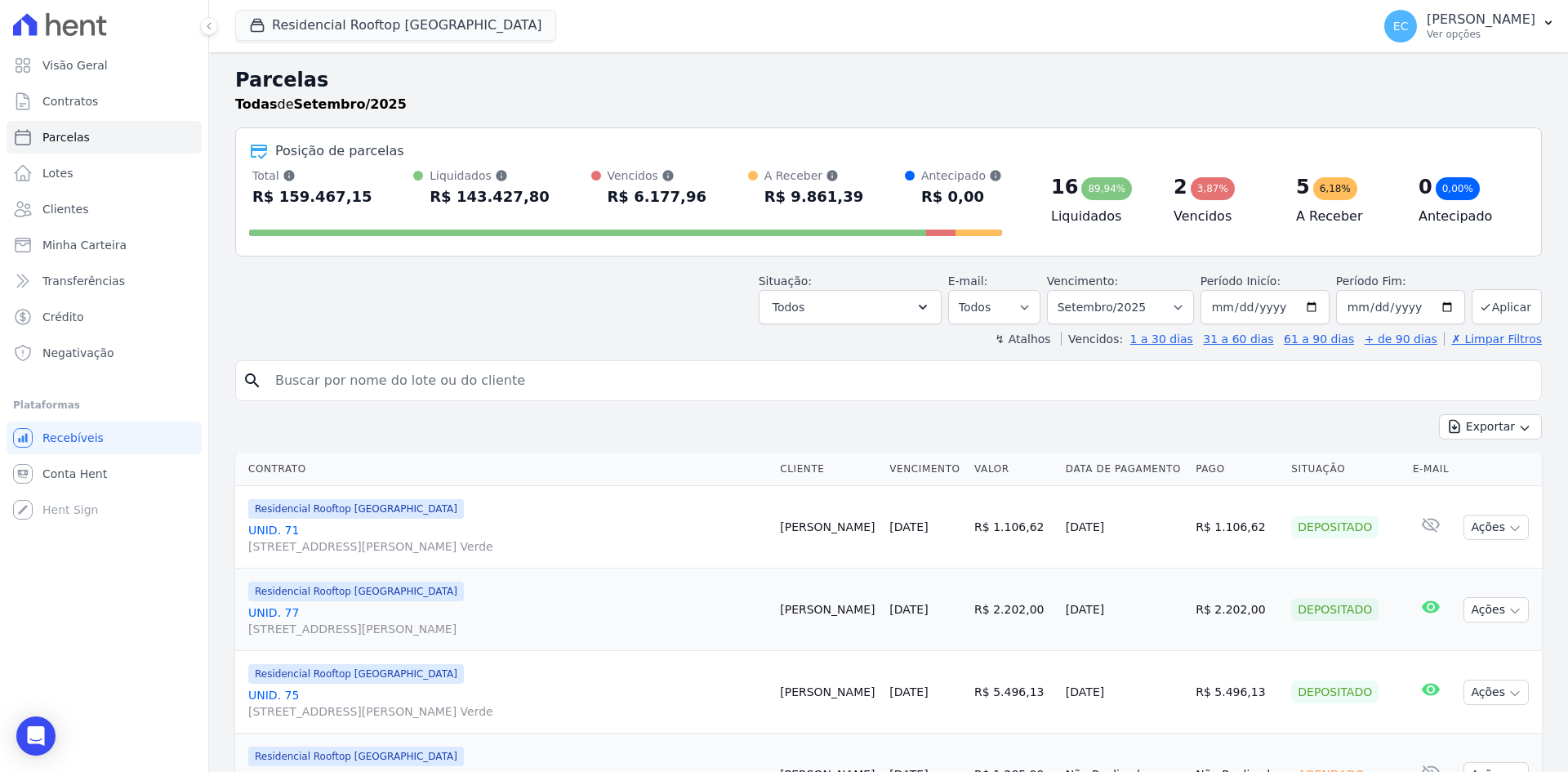
click at [662, 292] on div "Situação: Agendado Em Aberto Pago Processando Cancelado Vencido Transferindo De…" at bounding box center [888, 295] width 1306 height 58
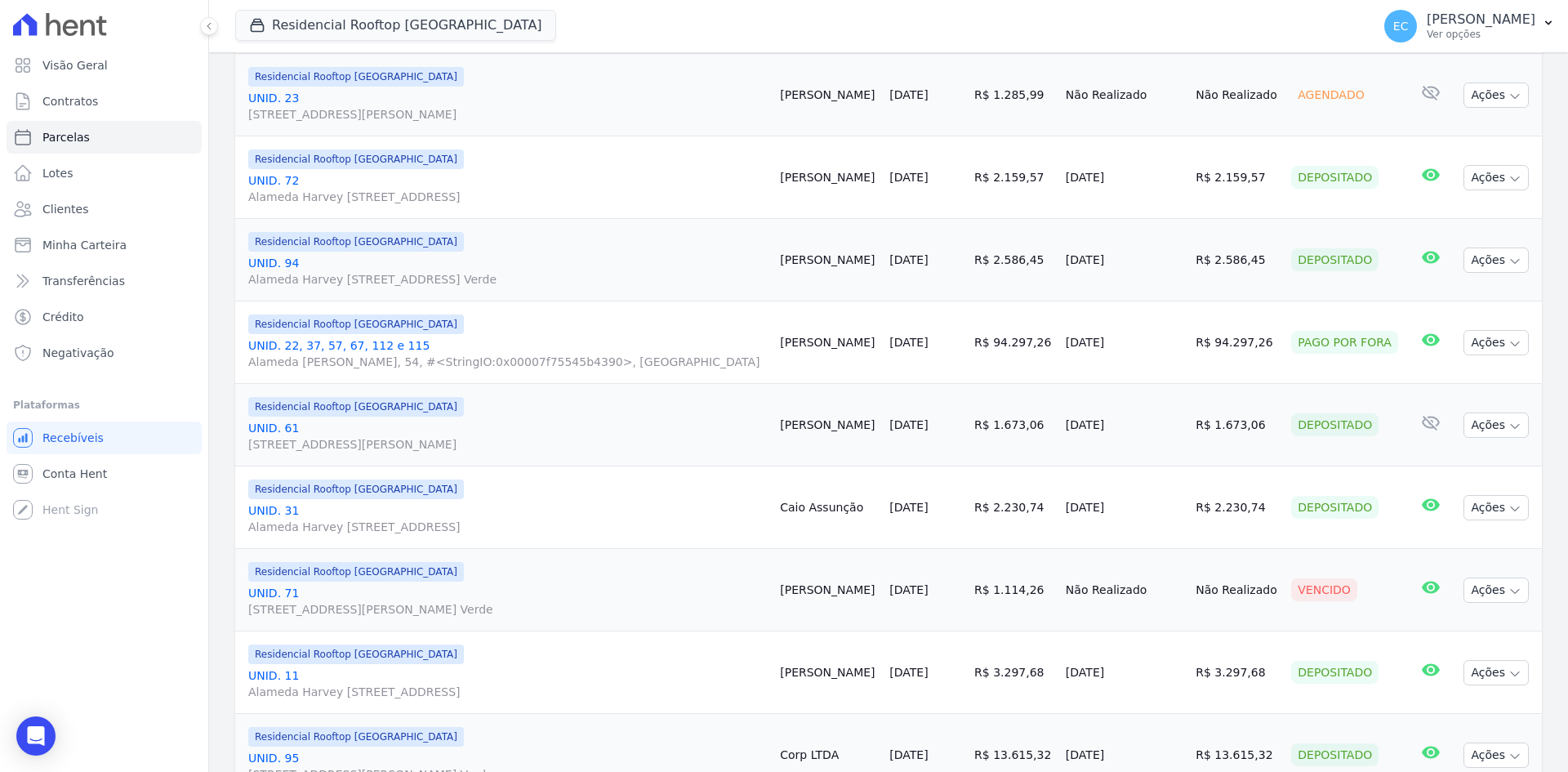
scroll to position [490, 0]
